Goal: Find specific page/section

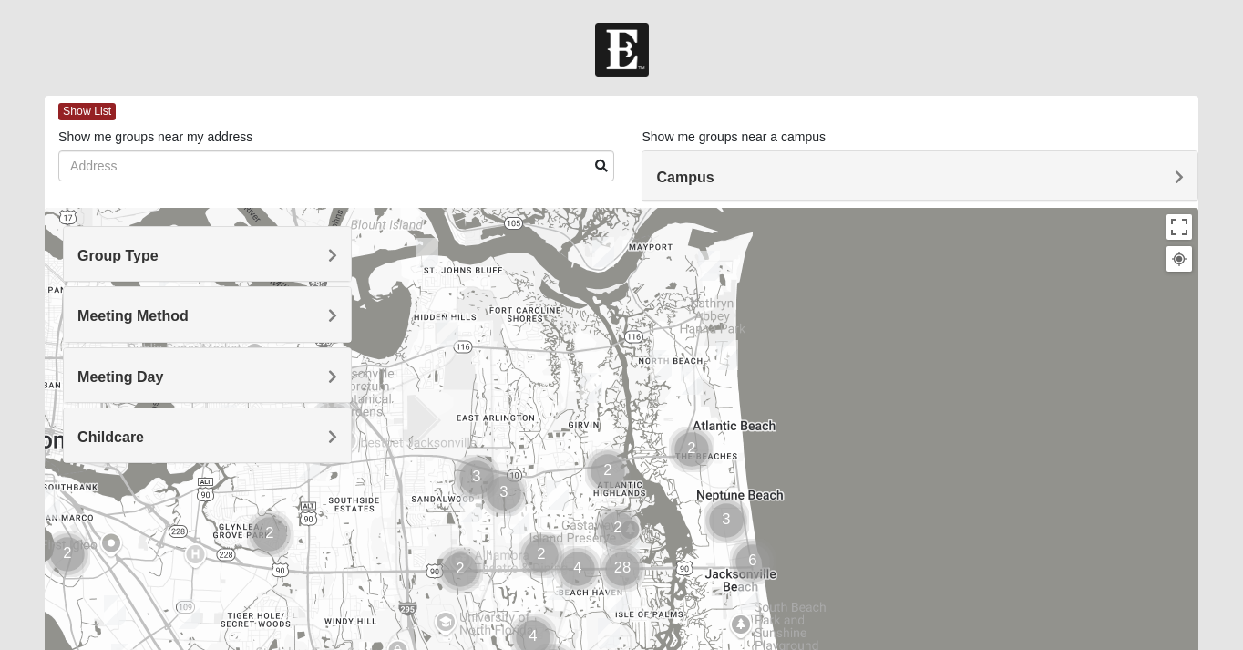
click at [241, 262] on h4 "Group Type" at bounding box center [206, 255] width 259 height 17
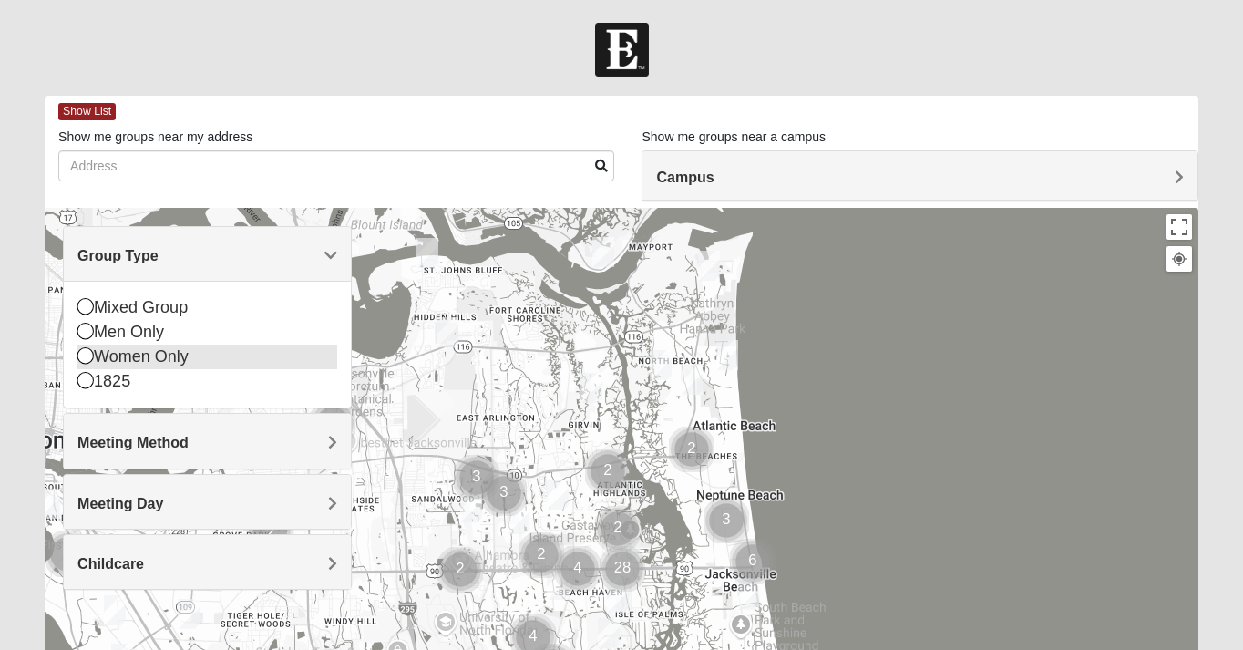
click at [148, 359] on div "Women Only" at bounding box center [206, 356] width 259 height 25
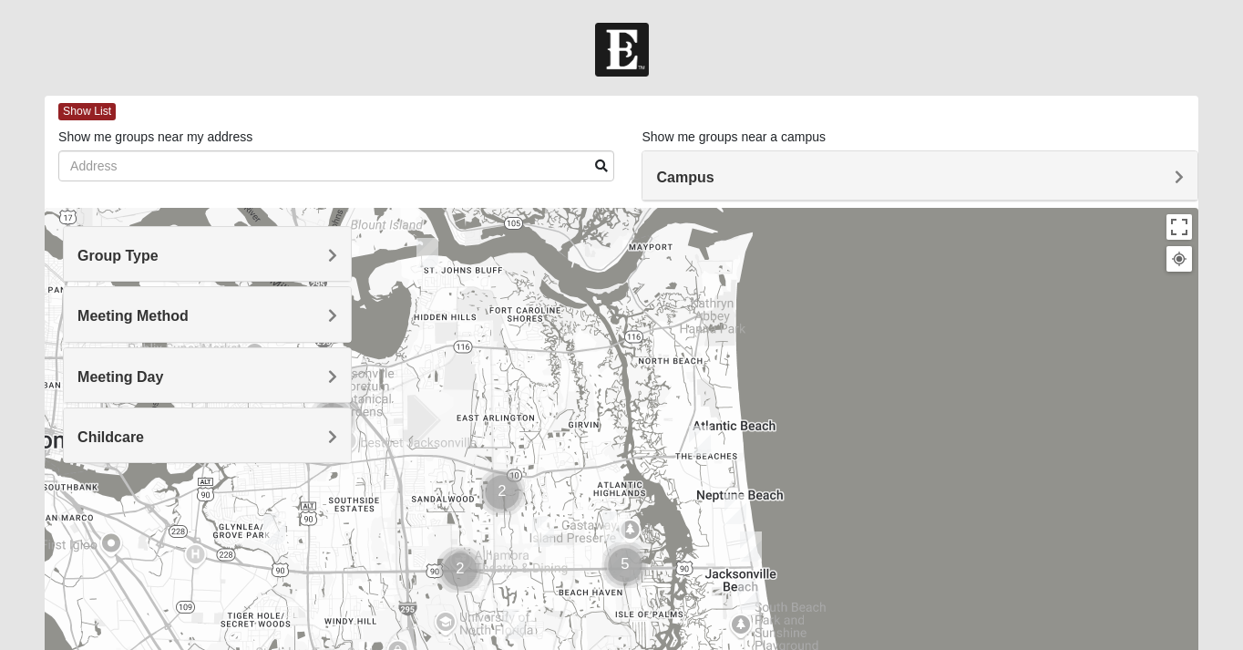
click at [177, 320] on span "Meeting Method" at bounding box center [132, 315] width 111 height 15
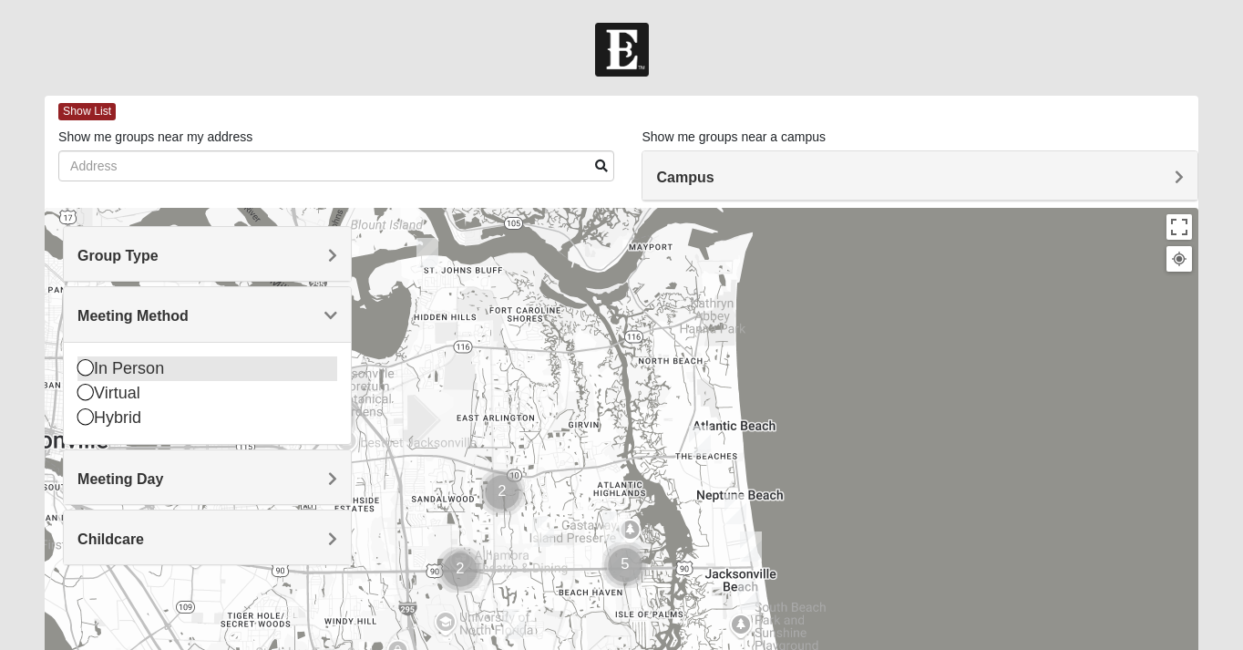
click at [149, 369] on div "In Person" at bounding box center [206, 368] width 259 height 25
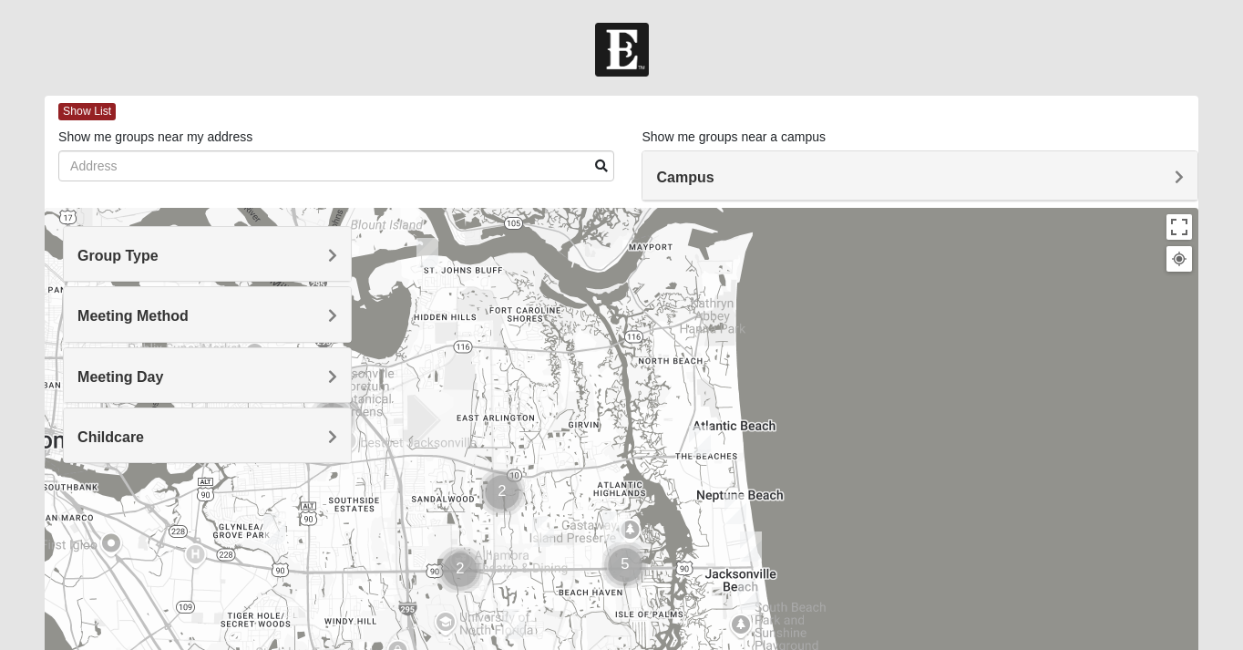
click at [613, 575] on img "Cluster of 5 groups" at bounding box center [625, 565] width 46 height 46
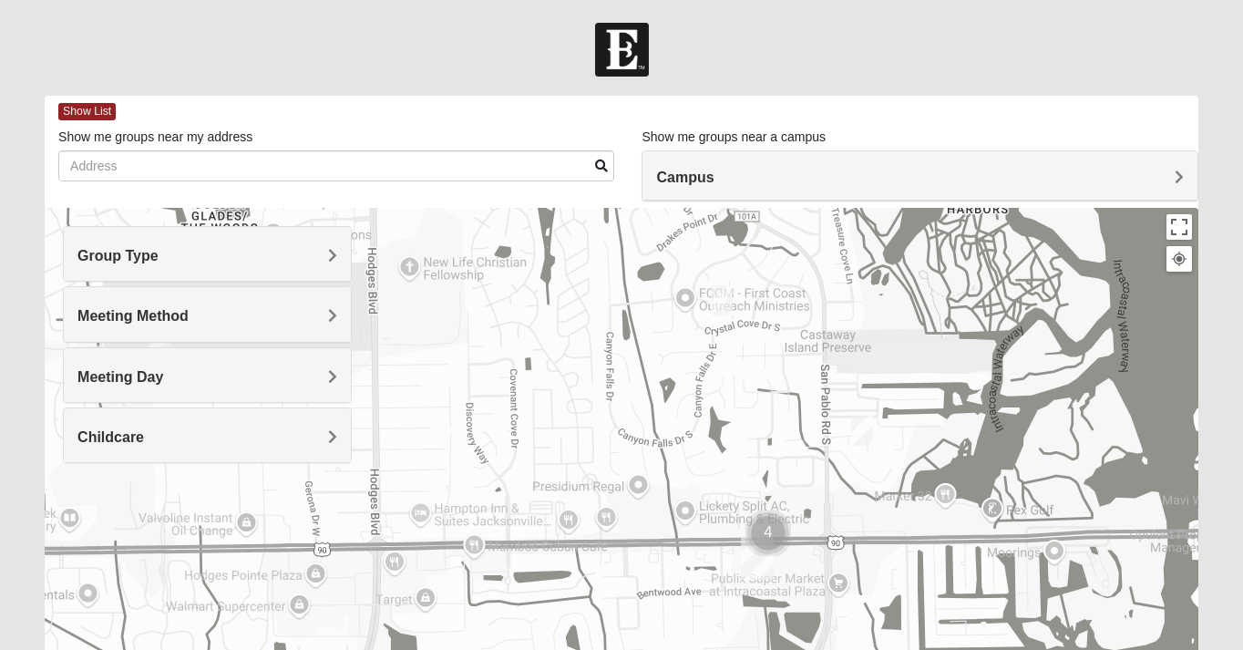
click at [724, 305] on img "Womens Kardon 32224" at bounding box center [722, 300] width 22 height 30
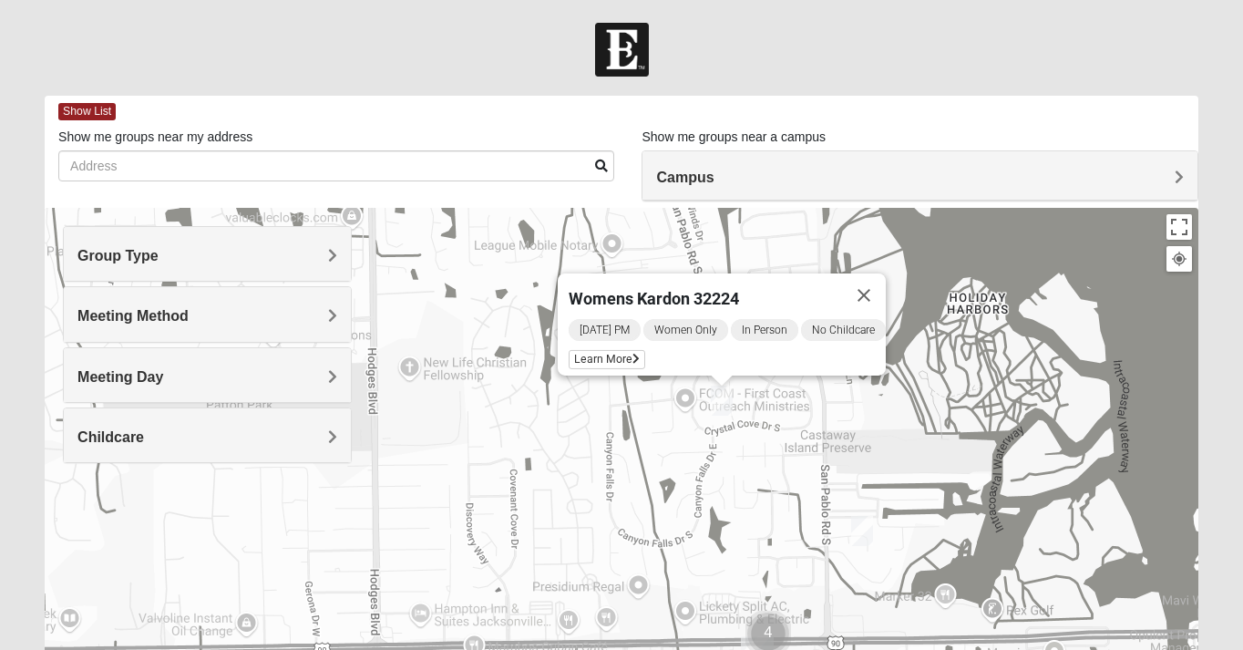
click at [867, 539] on img "Womens Hullinger 32224" at bounding box center [862, 531] width 22 height 30
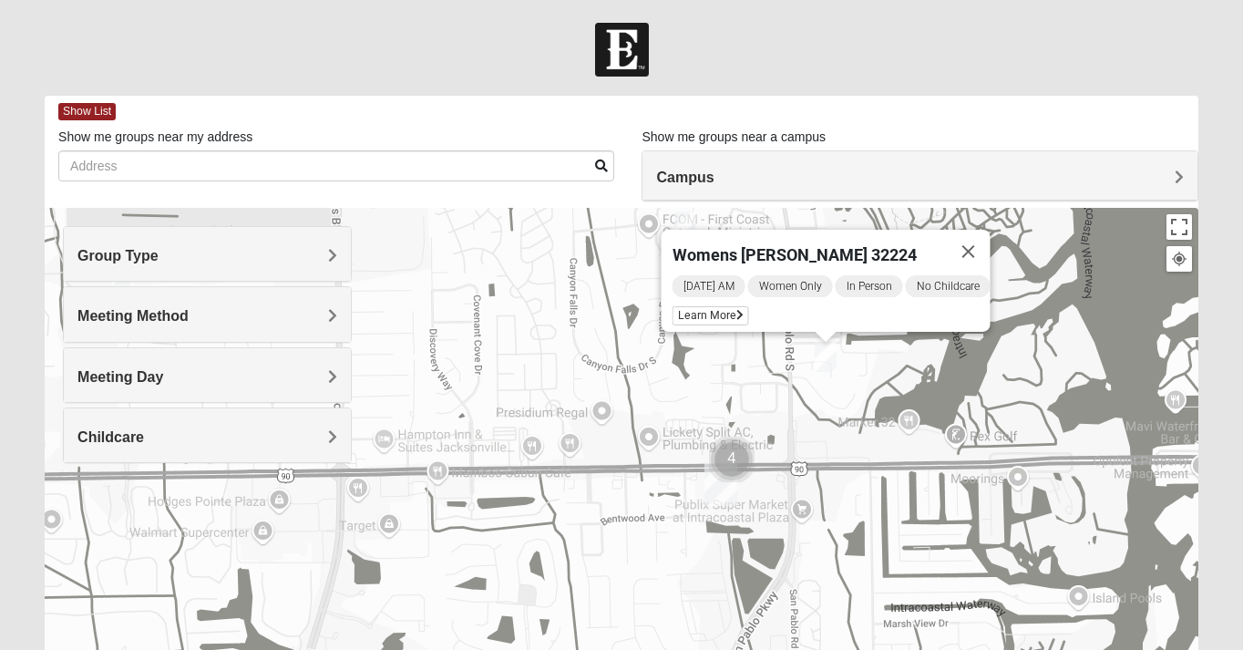
drag, startPoint x: 877, startPoint y: 604, endPoint x: 838, endPoint y: 425, distance: 183.6
click at [838, 425] on div "Womens [PERSON_NAME] 32224 [DATE] AM Women Only In Person No Childcare Learn Mo…" at bounding box center [622, 572] width 1154 height 729
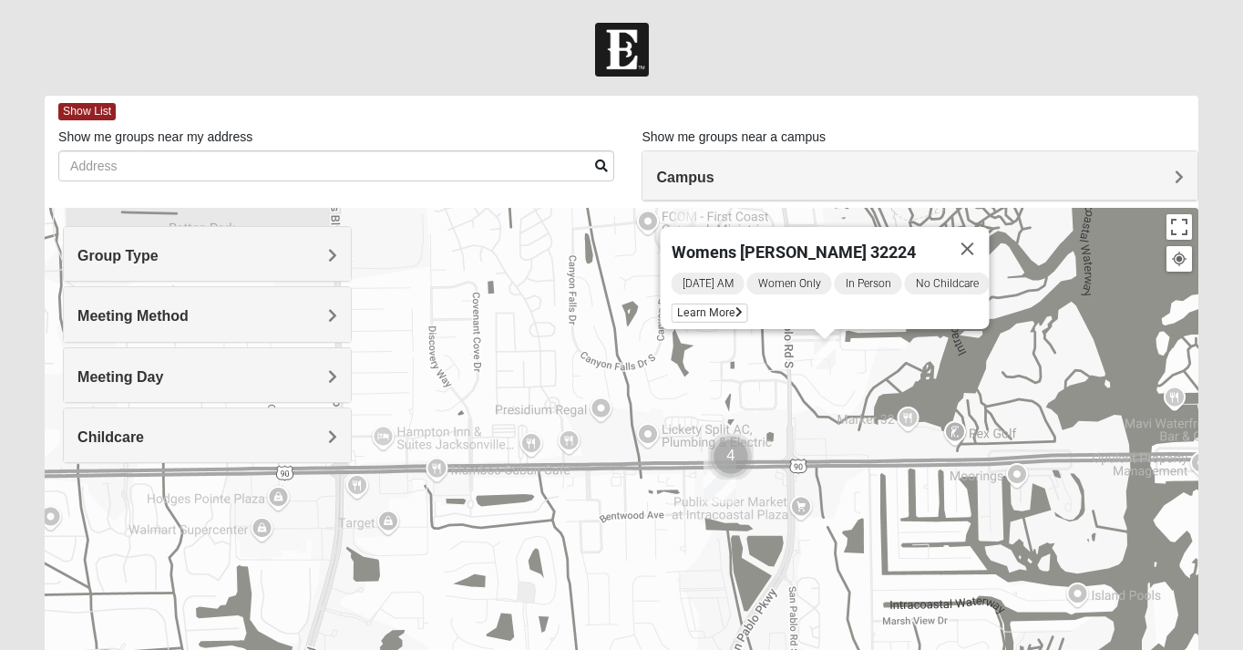
click at [724, 501] on img "San Pablo" at bounding box center [720, 481] width 33 height 44
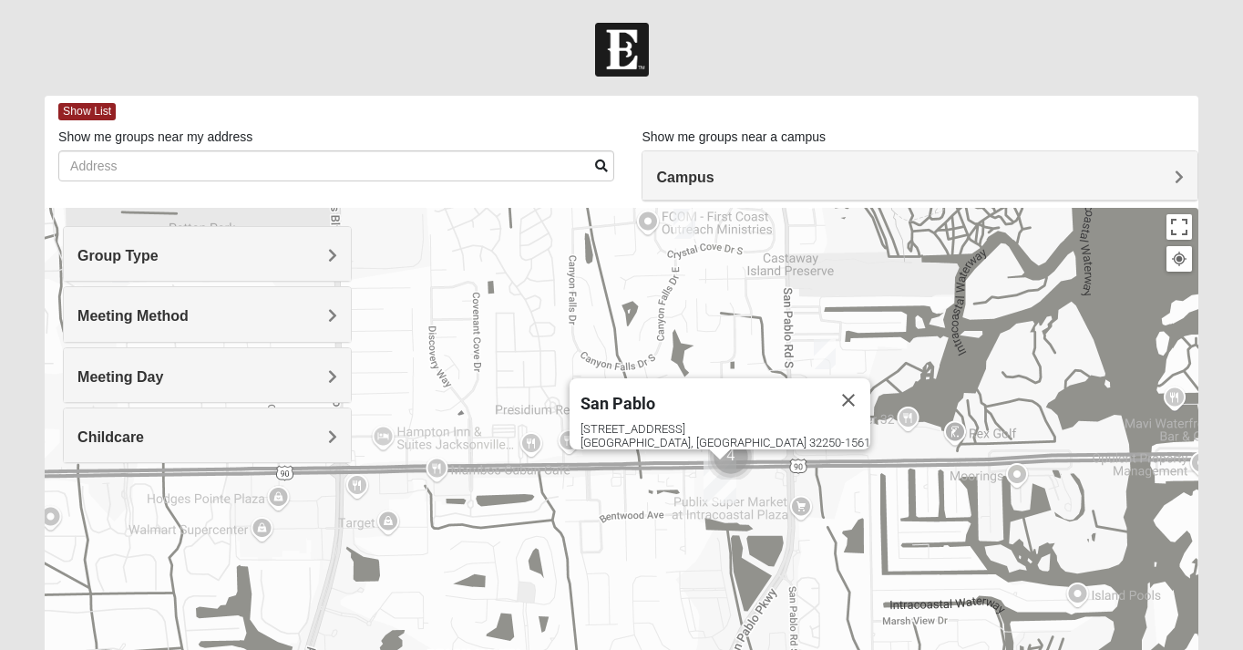
click at [737, 458] on img "Cluster of 4 groups" at bounding box center [731, 457] width 46 height 46
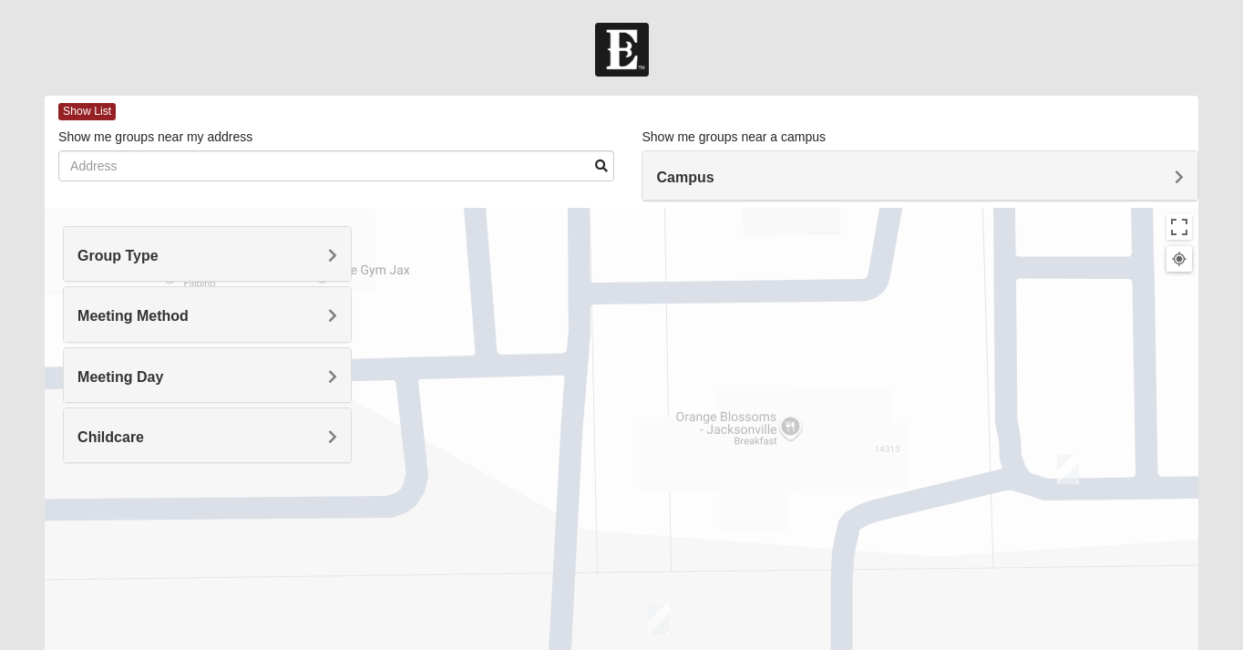
click at [669, 619] on img "On Campus Womens Manfredi 32250" at bounding box center [659, 619] width 22 height 30
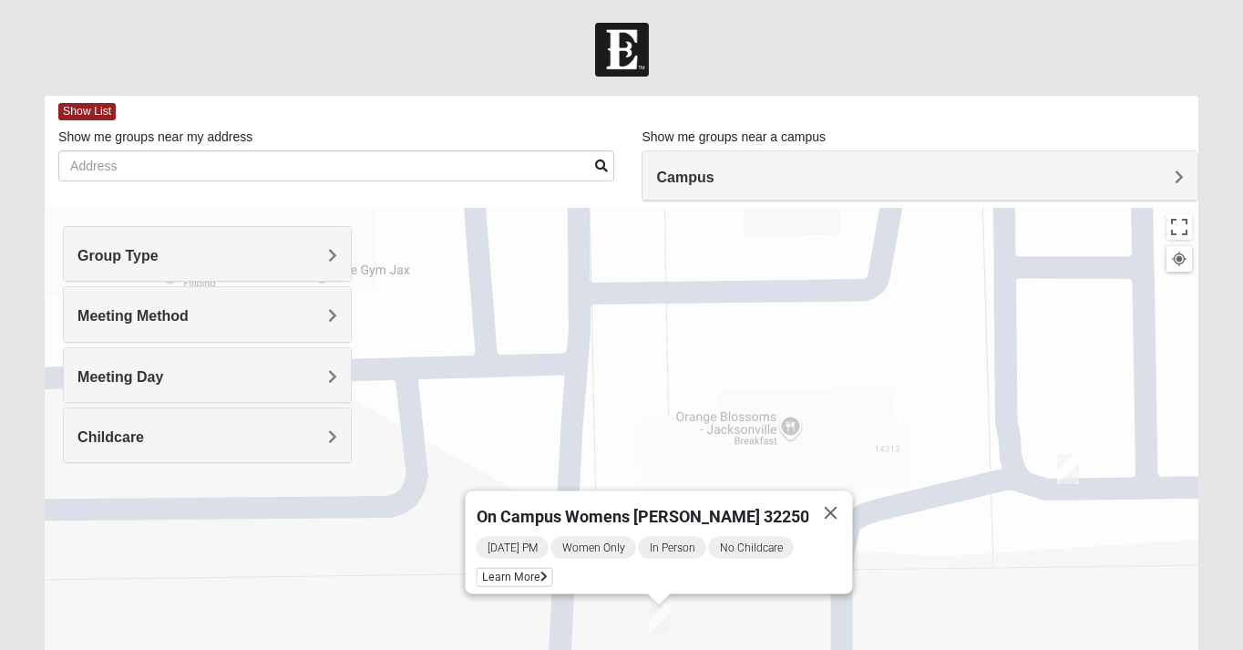
click at [1062, 478] on img "On Campus Womens Simpson / Helmus 32250" at bounding box center [1068, 469] width 22 height 30
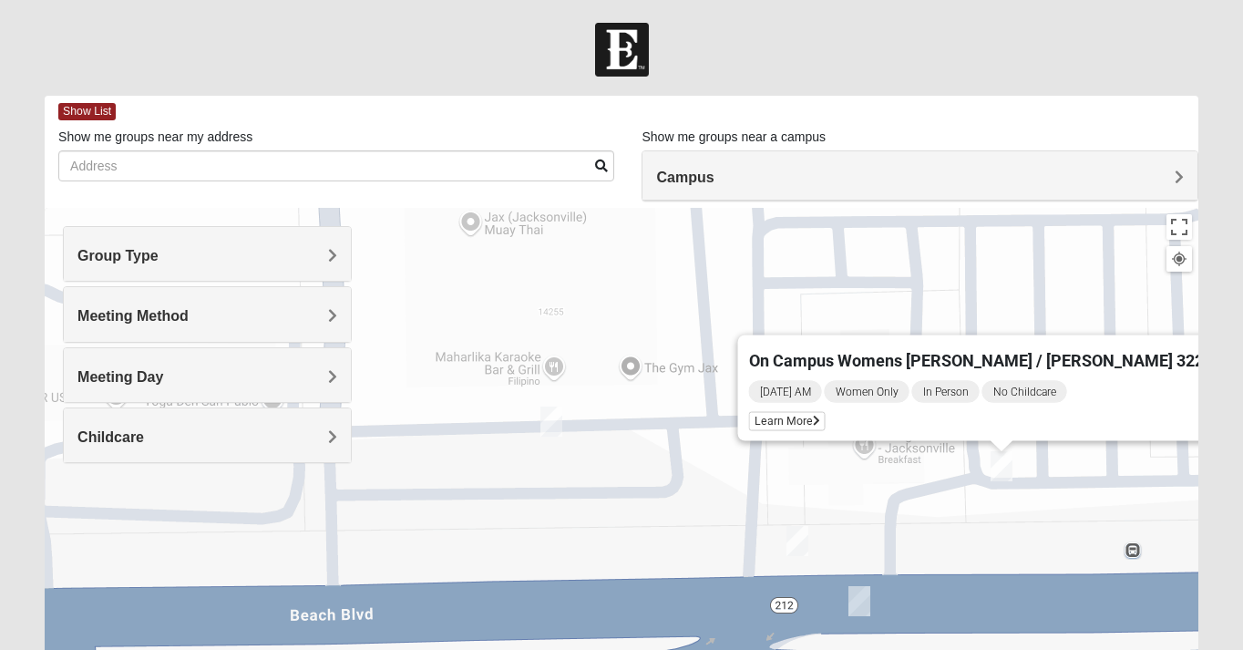
click at [550, 420] on img "On Campus Womens Holt 32250" at bounding box center [551, 421] width 22 height 30
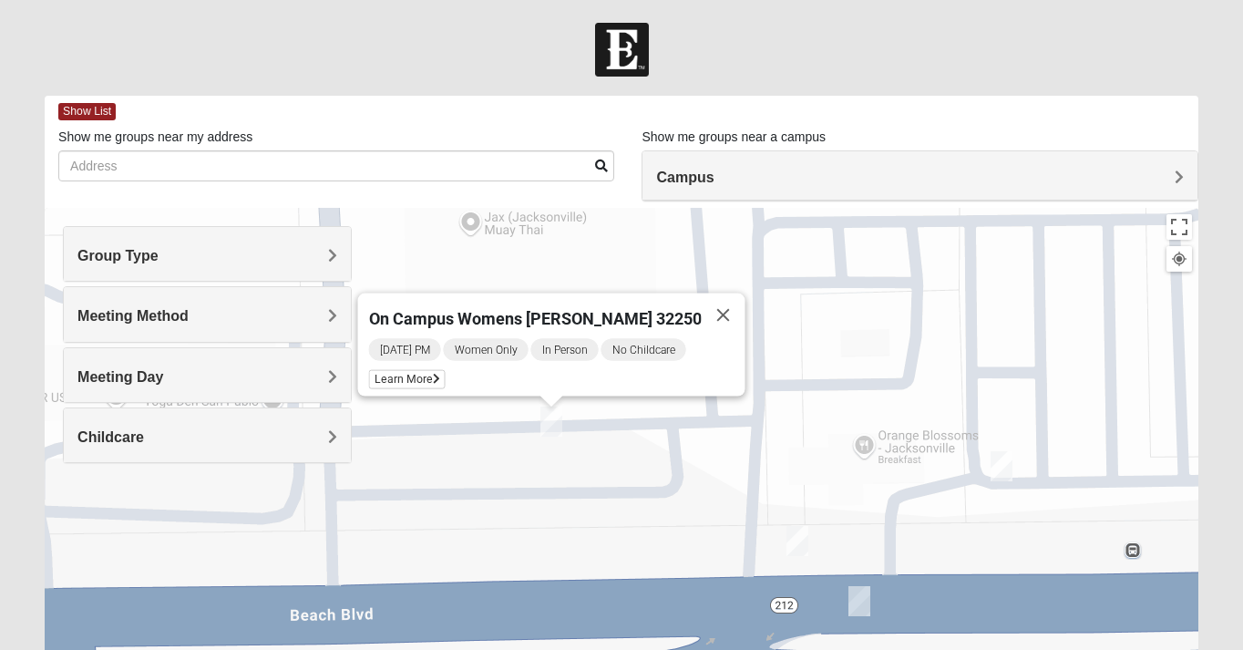
click at [794, 534] on img "On Campus Womens Manfredi 32250" at bounding box center [797, 541] width 22 height 30
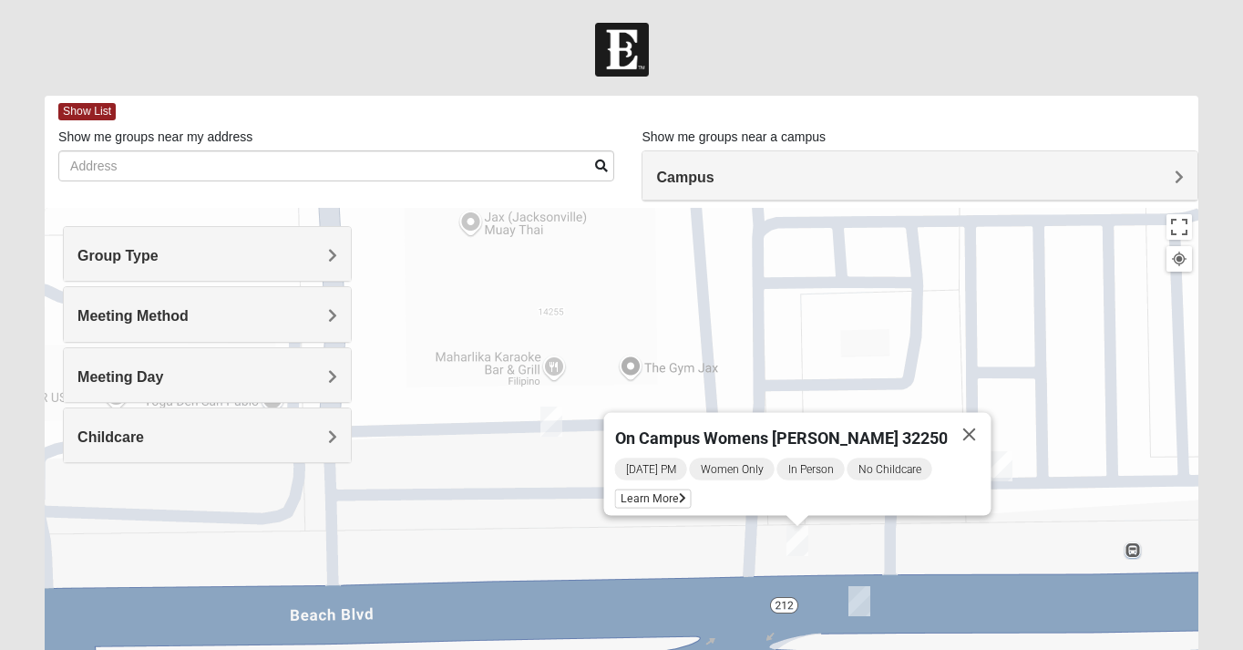
click at [854, 601] on img "On Campus Womens Smith 32250" at bounding box center [859, 601] width 22 height 30
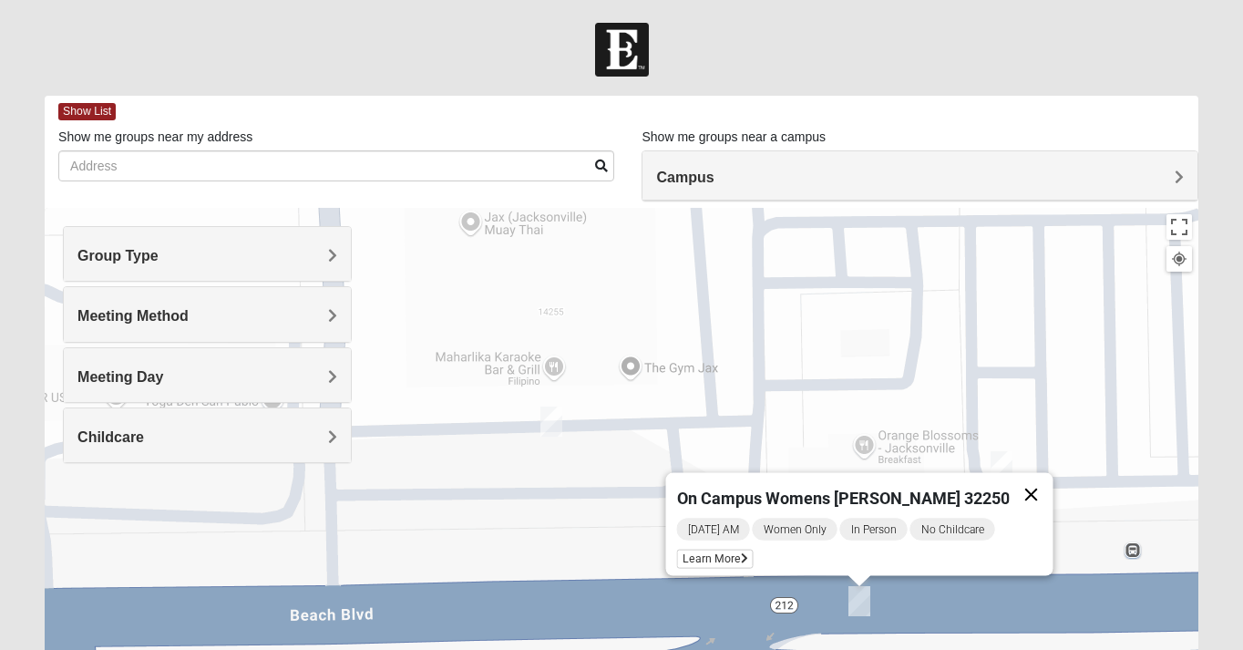
click at [1009, 481] on button "Close" at bounding box center [1031, 495] width 44 height 44
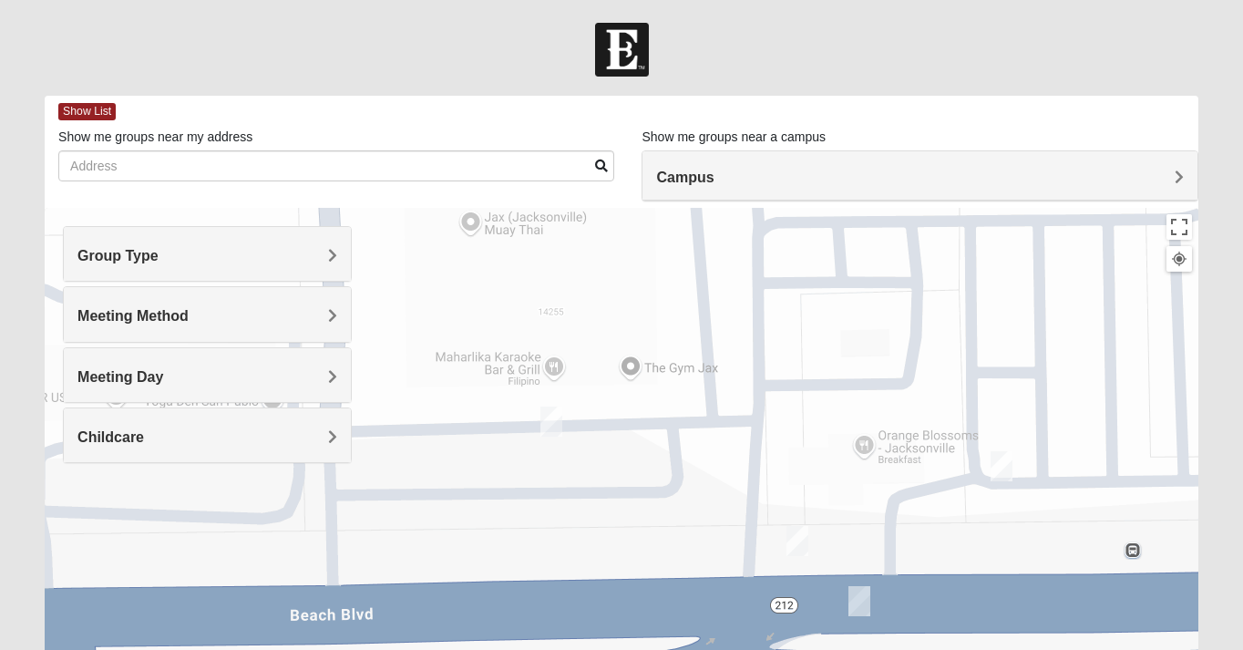
click at [802, 533] on img "On Campus Womens Manfredi 32250" at bounding box center [797, 541] width 22 height 30
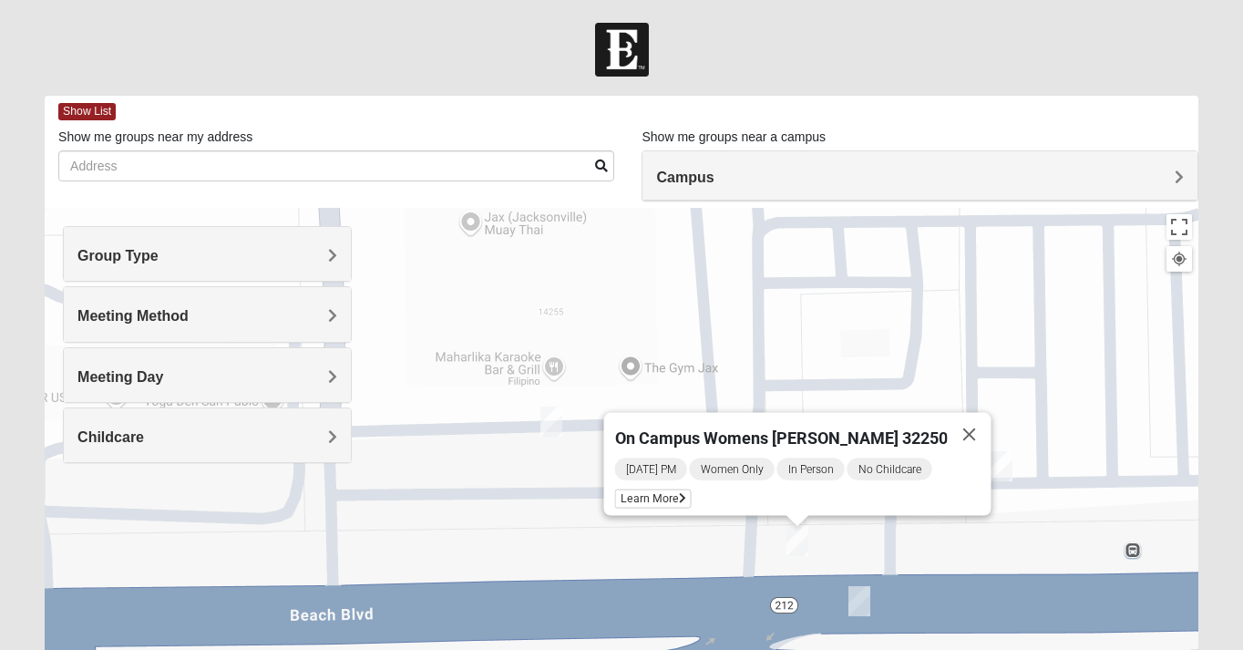
click at [802, 533] on img "On Campus Womens Manfredi 32250" at bounding box center [797, 541] width 22 height 30
click at [871, 603] on div "On Campus Womens [PERSON_NAME] 32250 [DATE] PM Women Only In Person No Childcar…" at bounding box center [622, 572] width 1154 height 729
click at [852, 600] on img "On Campus Womens Smith 32250" at bounding box center [859, 601] width 22 height 30
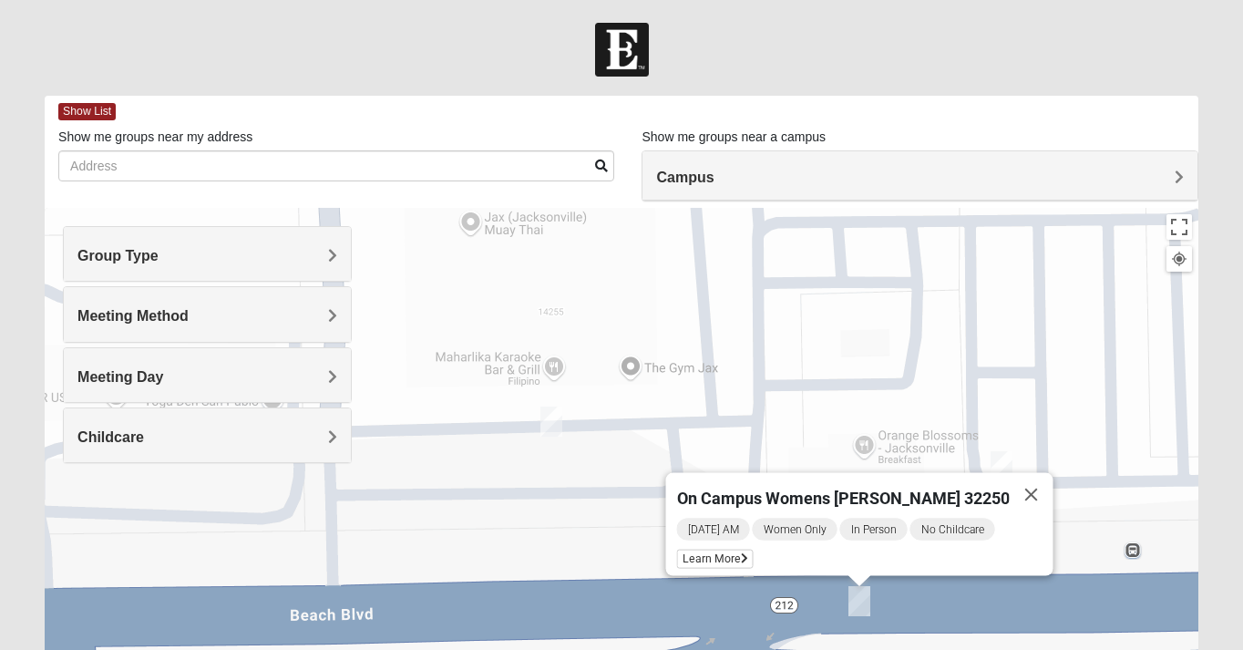
click at [1006, 457] on img "On Campus Womens Simpson / Helmus 32250" at bounding box center [1002, 466] width 22 height 30
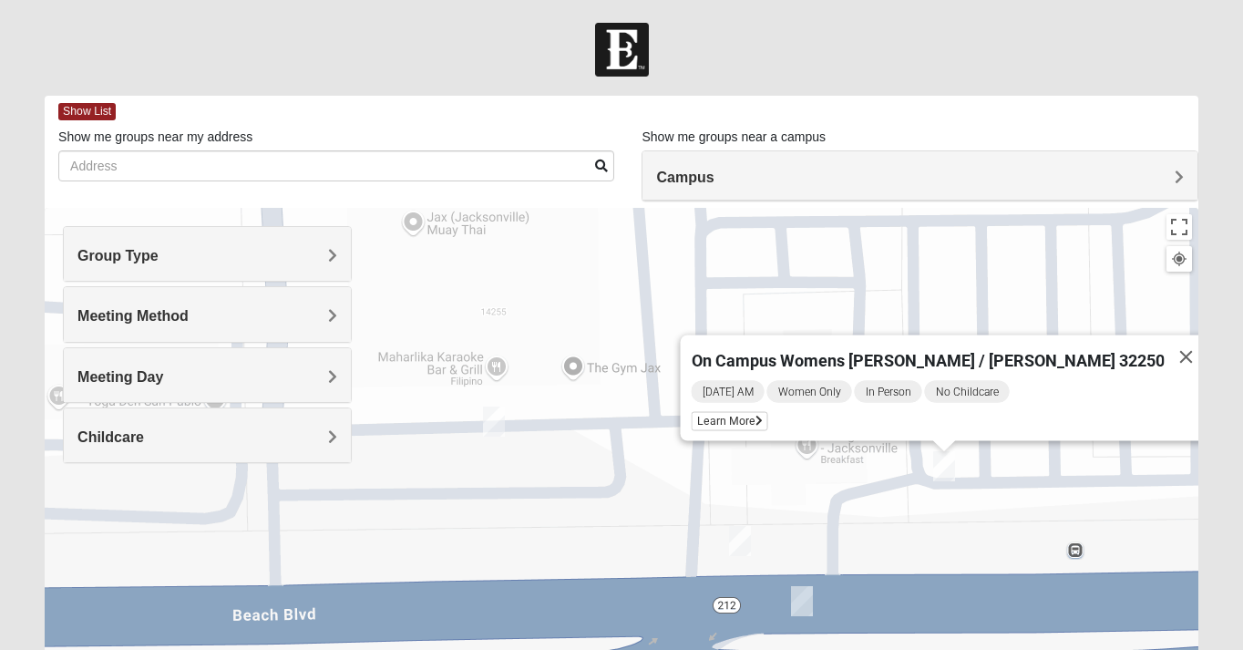
click at [498, 415] on img "On Campus Womens Holt 32250" at bounding box center [494, 421] width 22 height 30
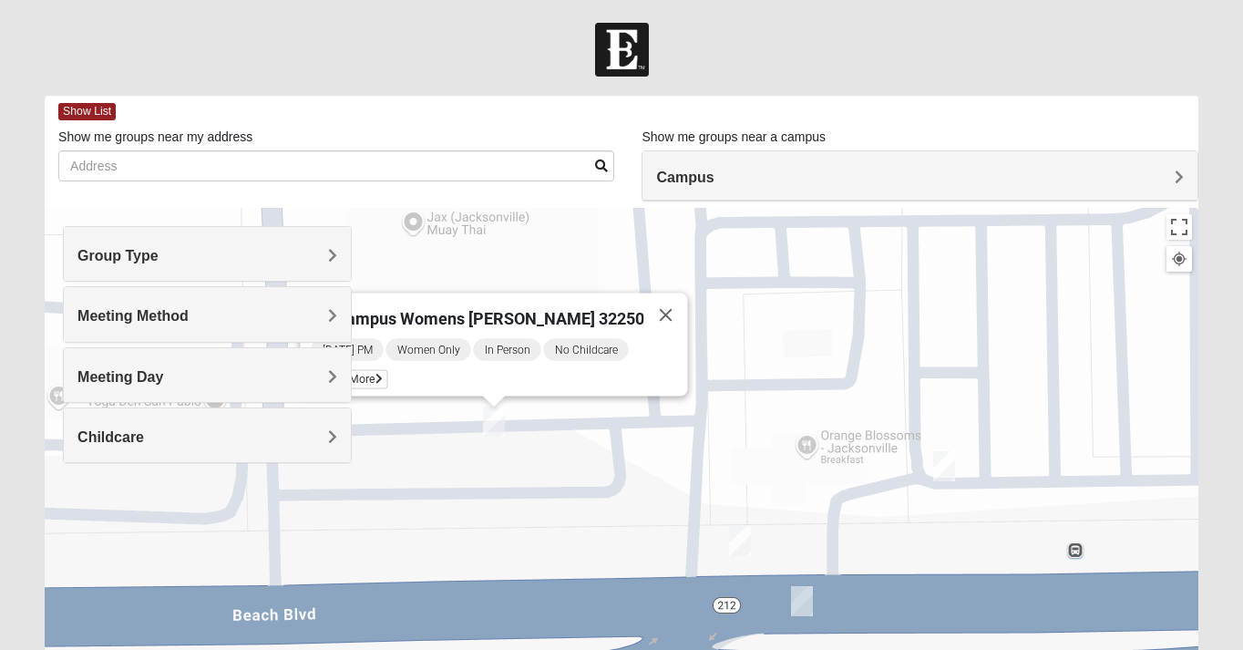
click at [516, 375] on div "[DATE] PM Women Only In Person No Childcare Learn More" at bounding box center [499, 366] width 376 height 59
click at [387, 370] on span "Learn More" at bounding box center [349, 379] width 77 height 19
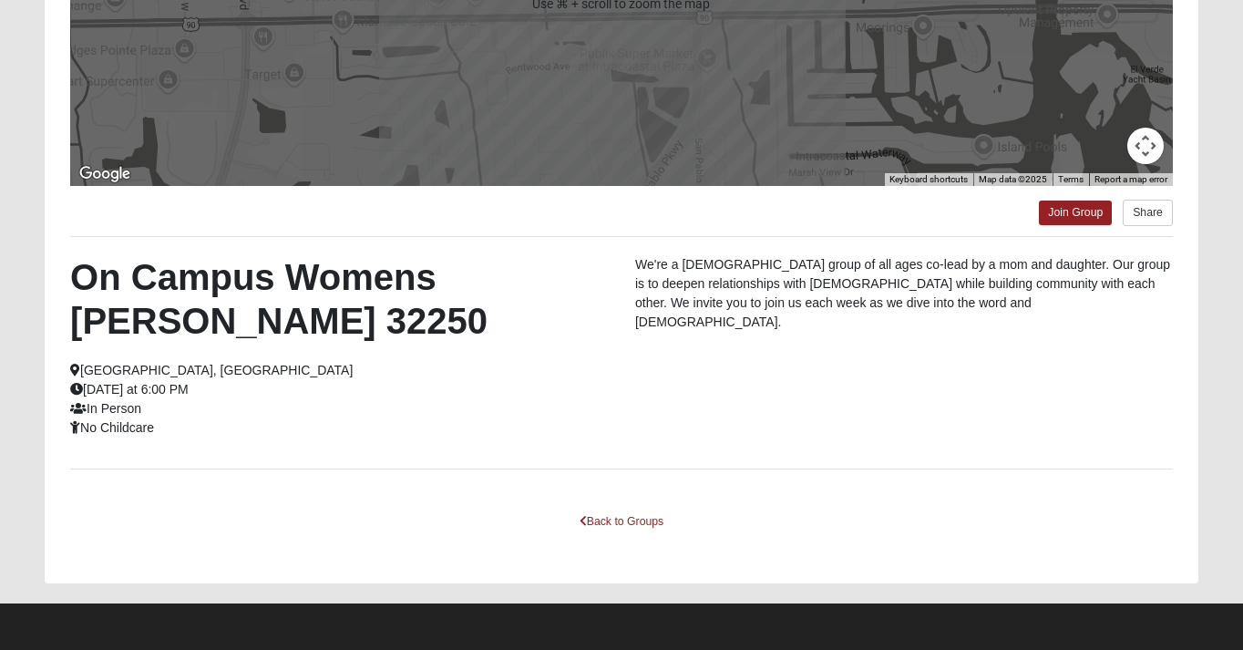
scroll to position [378, 0]
